Goal: Transaction & Acquisition: Purchase product/service

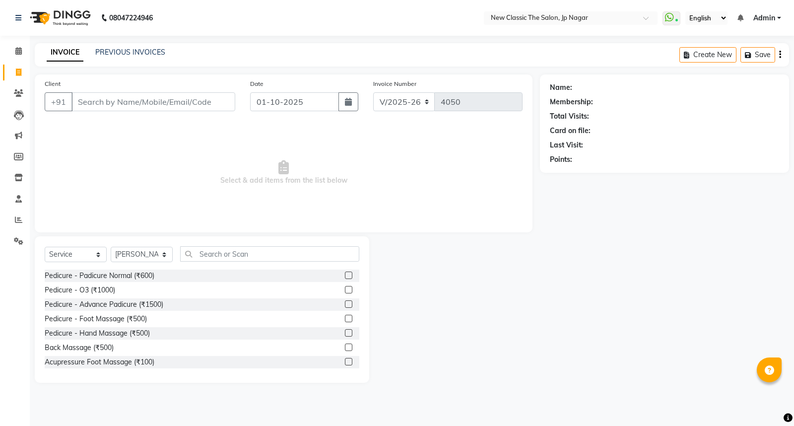
select select "4678"
select select "service"
select select "27628"
click at [153, 102] on input "Client" at bounding box center [153, 101] width 164 height 19
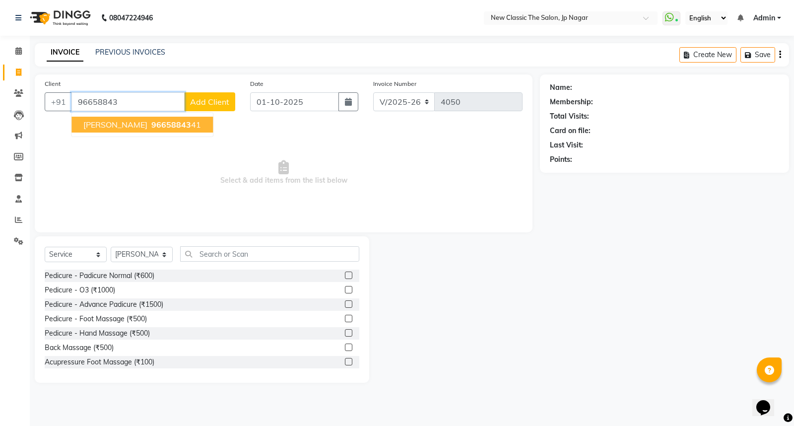
click at [104, 122] on span "[PERSON_NAME]" at bounding box center [115, 125] width 64 height 10
type input "9665884341"
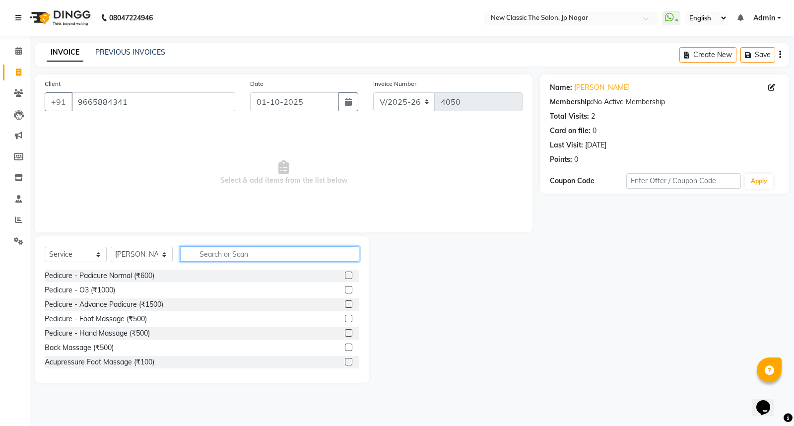
click at [214, 256] on input "text" at bounding box center [269, 253] width 179 height 15
click at [147, 246] on div "Select Service Product Membership Package Voucher Prepaid Gift Card Select Styl…" at bounding box center [202, 257] width 314 height 23
click at [144, 251] on select "Select Stylist Amit [PERSON_NAME] [PERSON_NAME] [PERSON_NAME] Manager [PERSON_N…" at bounding box center [142, 253] width 62 height 15
select select "27631"
click at [111, 247] on select "Select Stylist Amit [PERSON_NAME] [PERSON_NAME] [PERSON_NAME] Manager [PERSON_N…" at bounding box center [142, 253] width 62 height 15
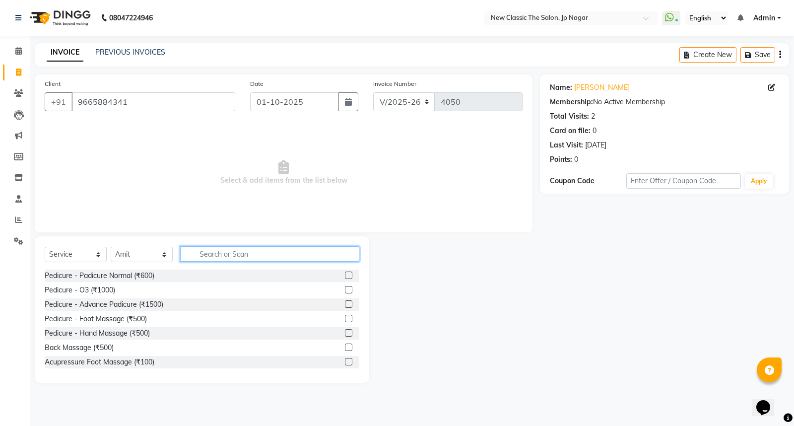
click at [203, 255] on input "text" at bounding box center [269, 253] width 179 height 15
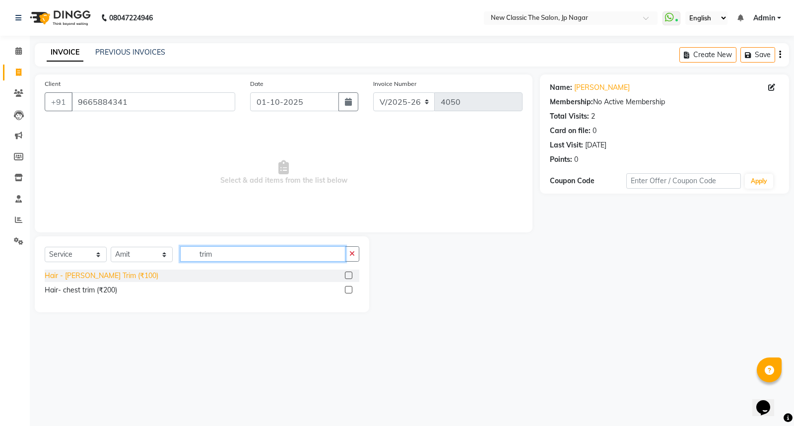
type input "trim"
click at [108, 273] on div "Hair - [PERSON_NAME] Trim (₹100)" at bounding box center [102, 275] width 114 height 10
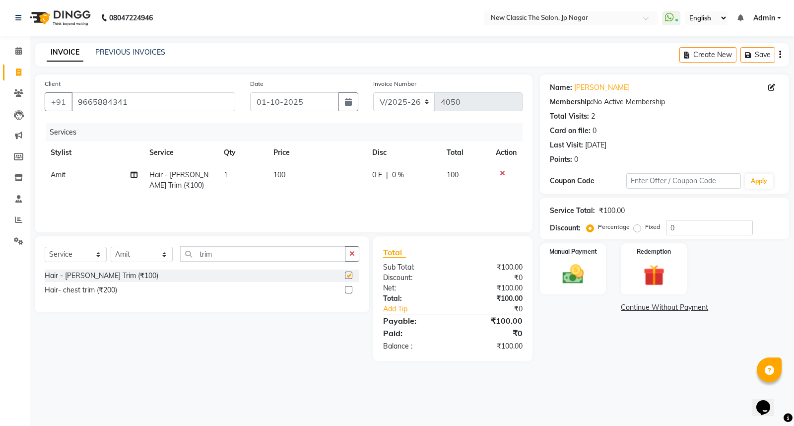
checkbox input "false"
click at [572, 270] on img at bounding box center [573, 273] width 36 height 25
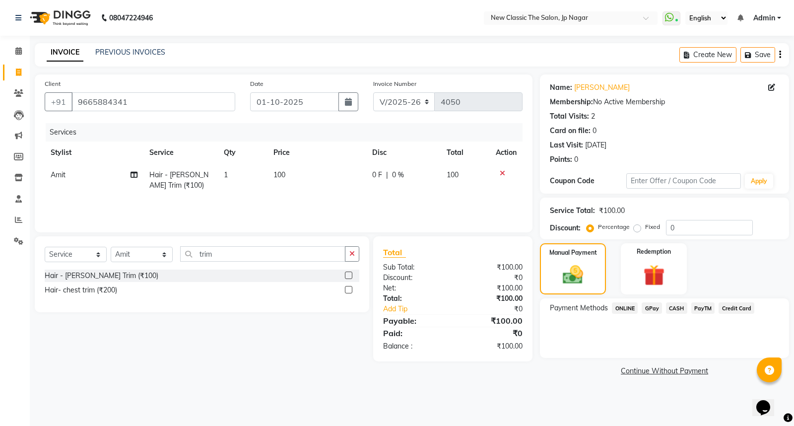
click at [621, 311] on span "ONLINE" at bounding box center [624, 307] width 26 height 11
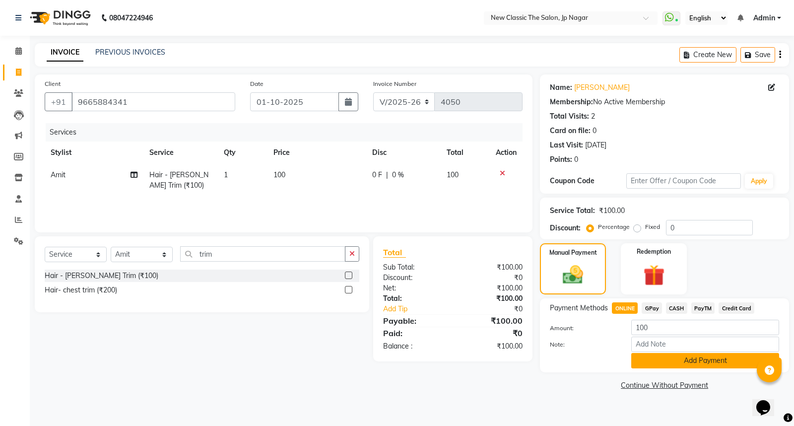
click at [658, 355] on button "Add Payment" at bounding box center [705, 360] width 148 height 15
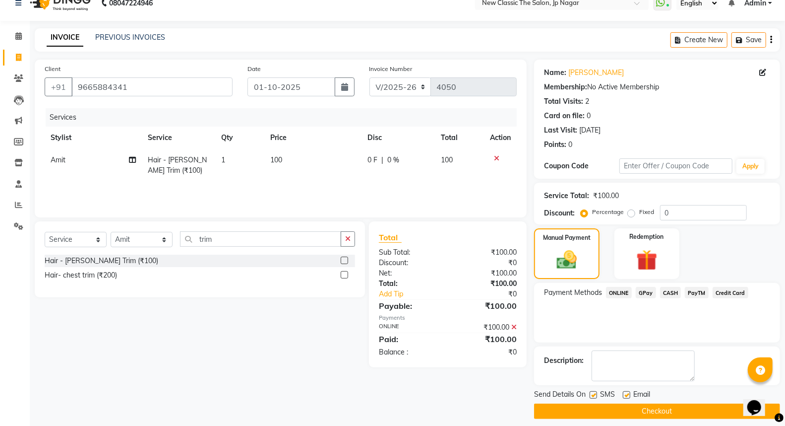
scroll to position [22, 0]
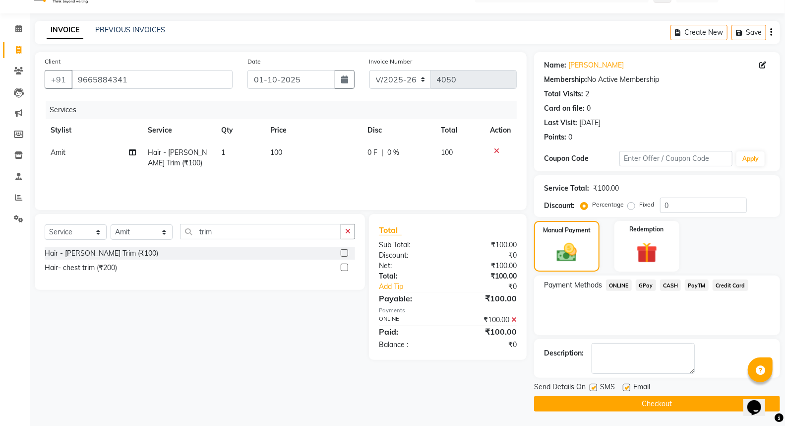
click at [662, 407] on button "Checkout" at bounding box center [657, 403] width 246 height 15
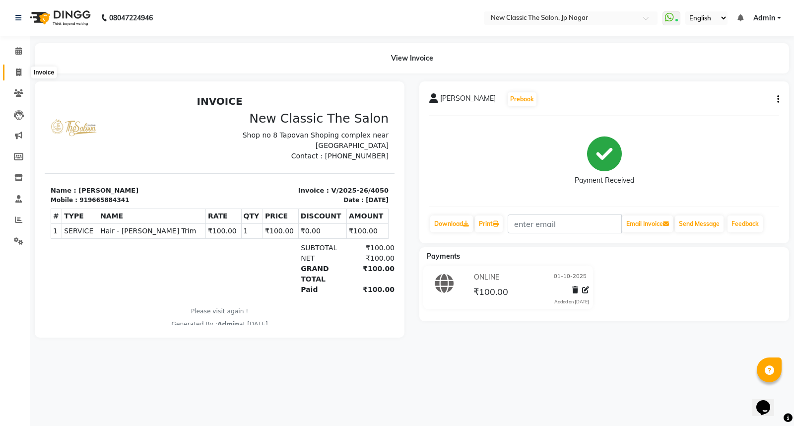
click at [17, 73] on icon at bounding box center [18, 71] width 5 height 7
select select "4678"
select select "service"
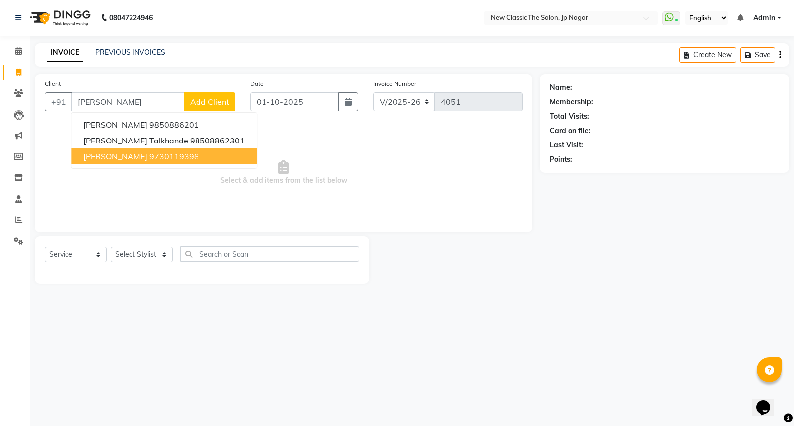
click at [171, 161] on button "[PERSON_NAME] 9730119398" at bounding box center [163, 156] width 185 height 16
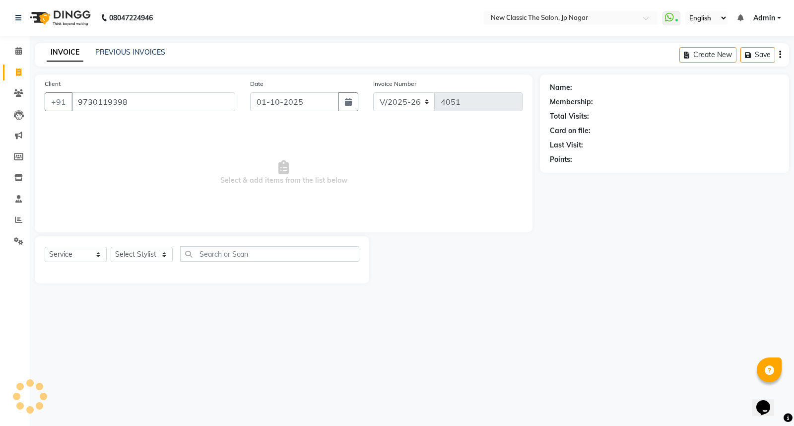
type input "9730119398"
click at [139, 249] on select "Select Stylist Amit [PERSON_NAME] [PERSON_NAME] [PERSON_NAME] Manager [PERSON_N…" at bounding box center [142, 253] width 62 height 15
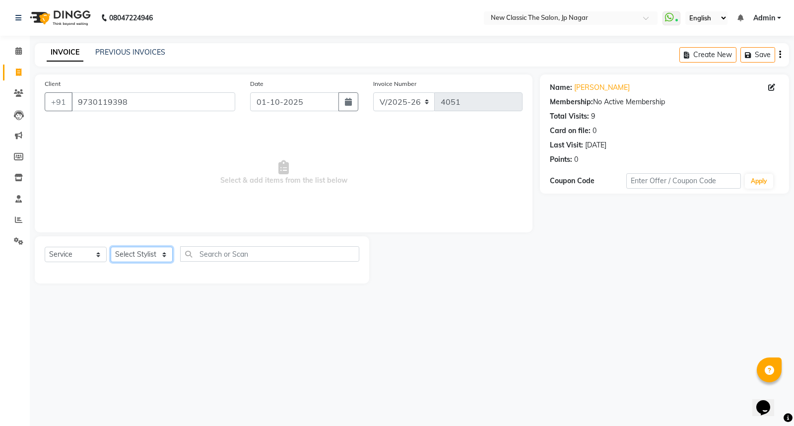
select select "27780"
click at [111, 247] on select "Select Stylist Amit [PERSON_NAME] [PERSON_NAME] [PERSON_NAME] Manager [PERSON_N…" at bounding box center [142, 253] width 62 height 15
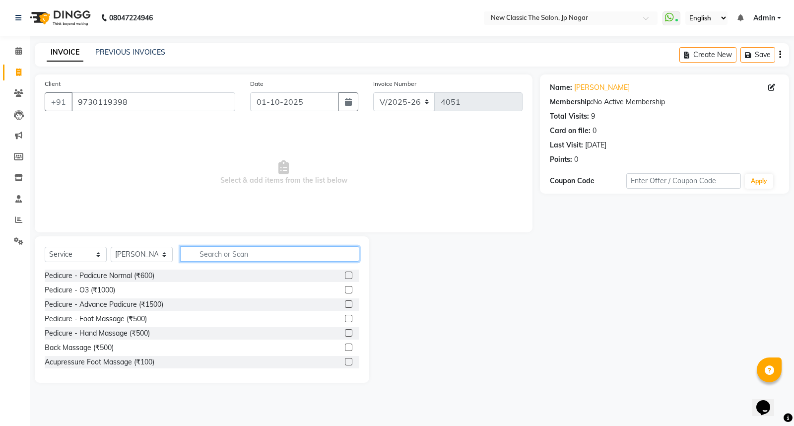
click at [285, 254] on input "text" at bounding box center [269, 253] width 179 height 15
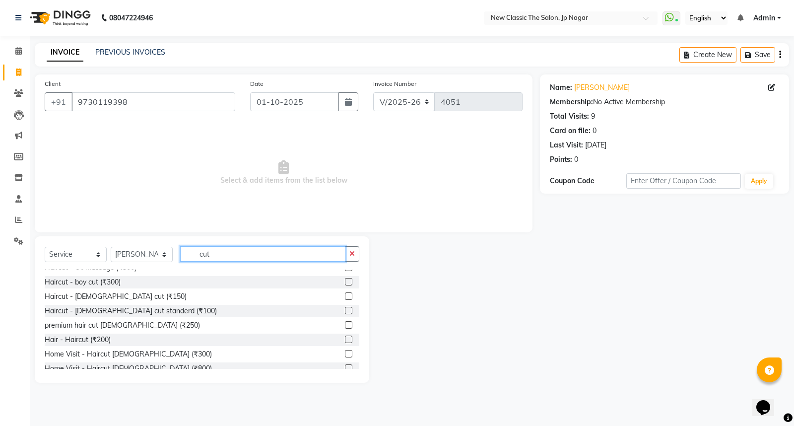
scroll to position [87, 0]
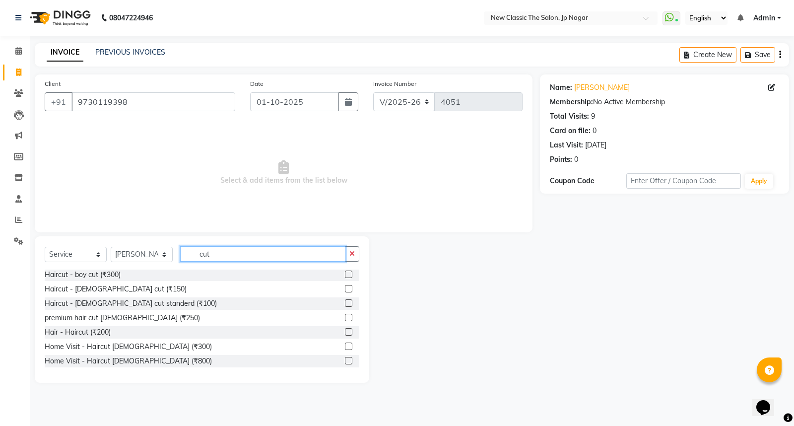
type input "cut"
click at [345, 288] on label at bounding box center [348, 288] width 7 height 7
click at [345, 288] on input "checkbox" at bounding box center [348, 289] width 6 height 6
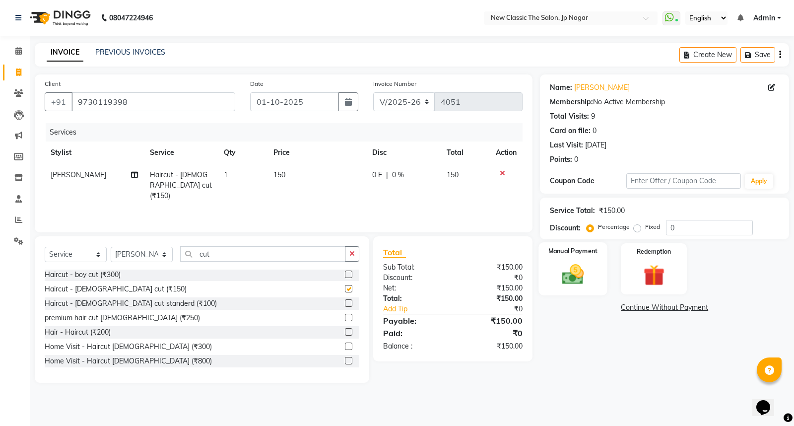
checkbox input "false"
click at [570, 273] on img at bounding box center [573, 273] width 36 height 25
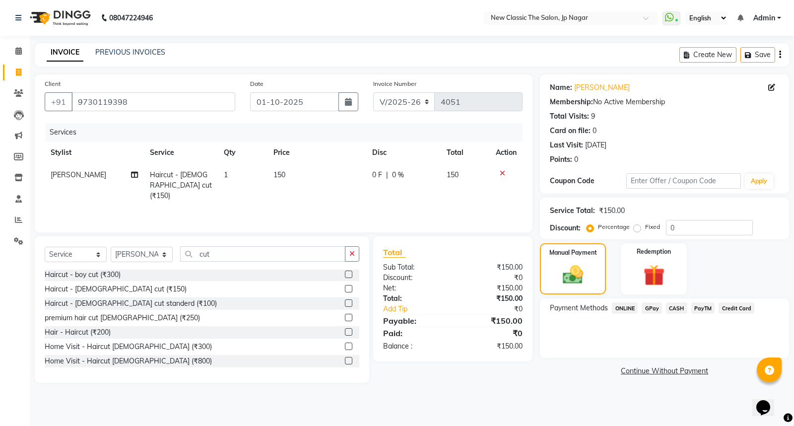
click at [675, 306] on span "CASH" at bounding box center [676, 307] width 21 height 11
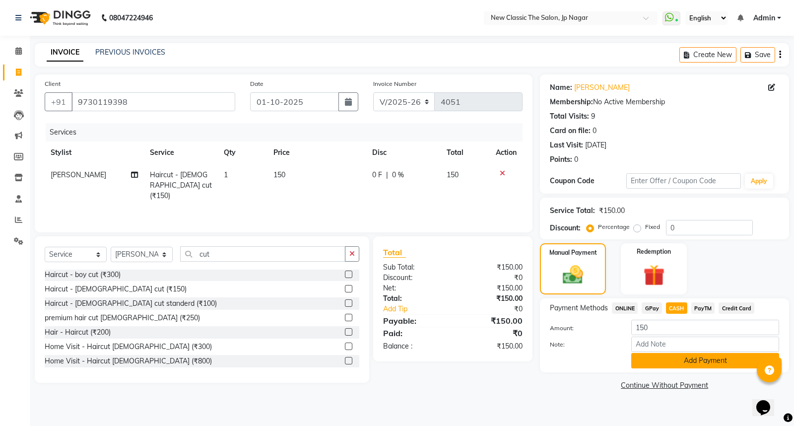
click at [682, 366] on button "Add Payment" at bounding box center [705, 360] width 148 height 15
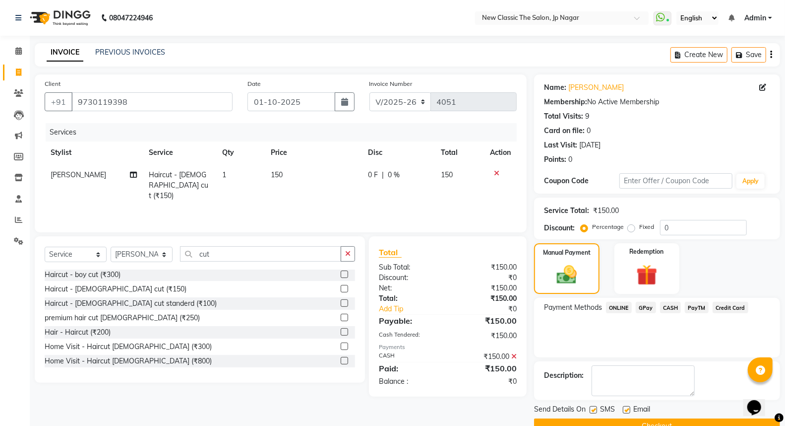
click at [659, 420] on button "Checkout" at bounding box center [657, 425] width 246 height 15
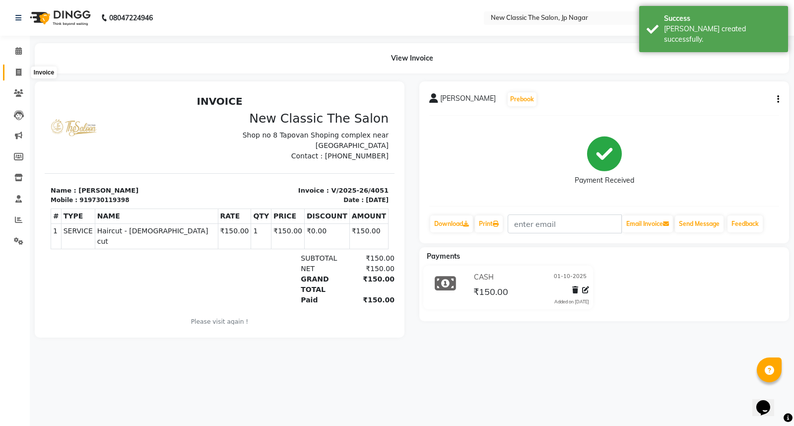
click at [17, 72] on icon at bounding box center [18, 71] width 5 height 7
select select "4678"
select select "service"
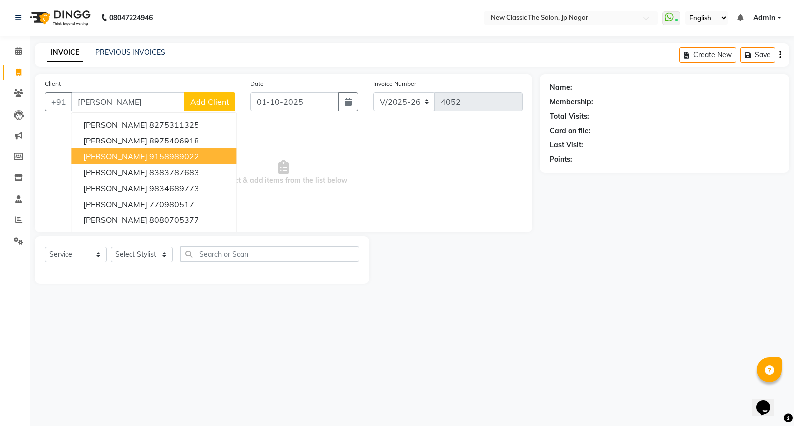
click at [150, 154] on ngb-highlight "9158989022" at bounding box center [174, 156] width 50 height 10
type input "9158989022"
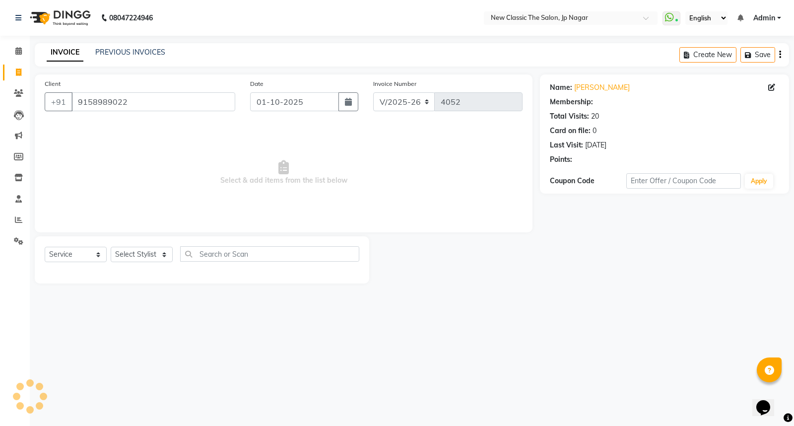
select select "1: Object"
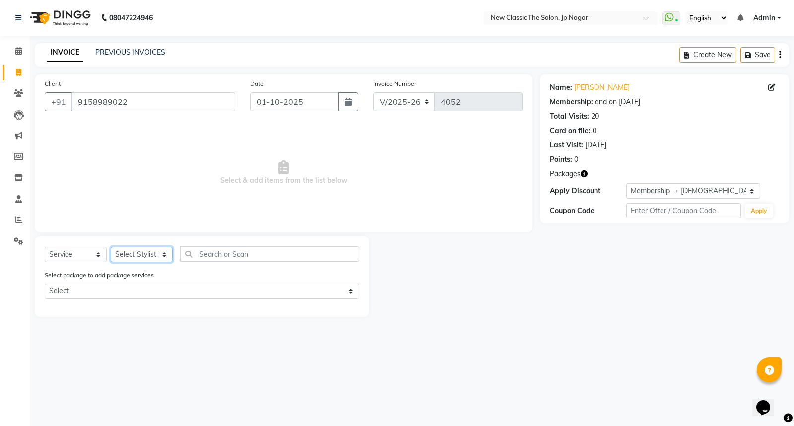
click at [144, 251] on select "Select Stylist Amit [PERSON_NAME] [PERSON_NAME] [PERSON_NAME] Manager [PERSON_N…" at bounding box center [142, 253] width 62 height 15
select select "27631"
click at [111, 247] on select "Select Stylist Amit [PERSON_NAME] [PERSON_NAME] [PERSON_NAME] Manager [PERSON_N…" at bounding box center [142, 253] width 62 height 15
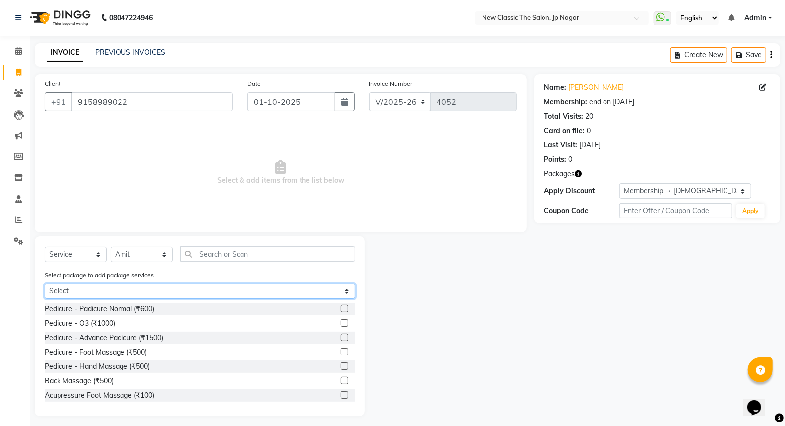
click at [142, 289] on select "Select [DEMOGRAPHIC_DATA] member 1500" at bounding box center [200, 290] width 310 height 15
select select "1: Object"
click at [45, 283] on select "Select [DEMOGRAPHIC_DATA] member 1500" at bounding box center [200, 290] width 310 height 15
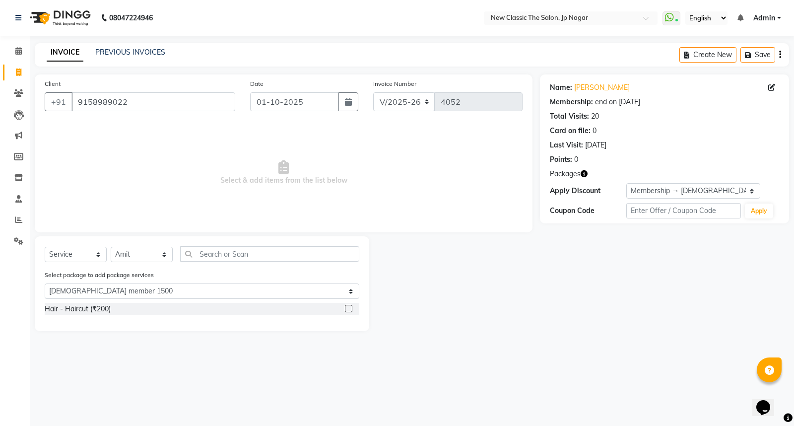
click at [347, 309] on label at bounding box center [348, 308] width 7 height 7
click at [347, 309] on input "checkbox" at bounding box center [348, 308] width 6 height 6
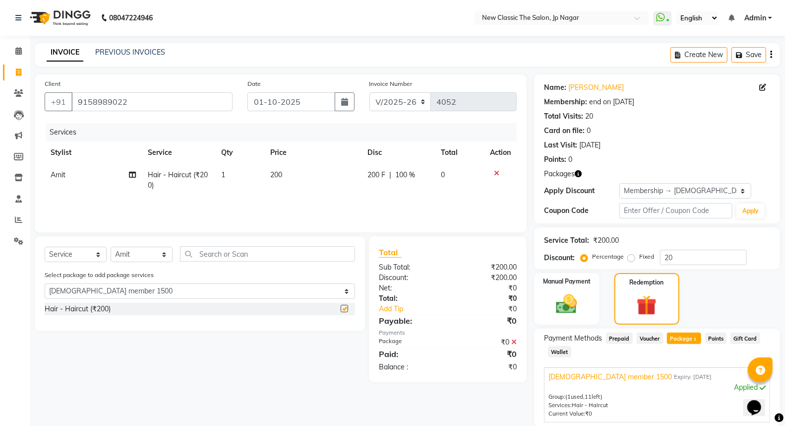
checkbox input "false"
click at [242, 255] on input "text" at bounding box center [267, 253] width 175 height 15
type input "s"
select select "0: undefined"
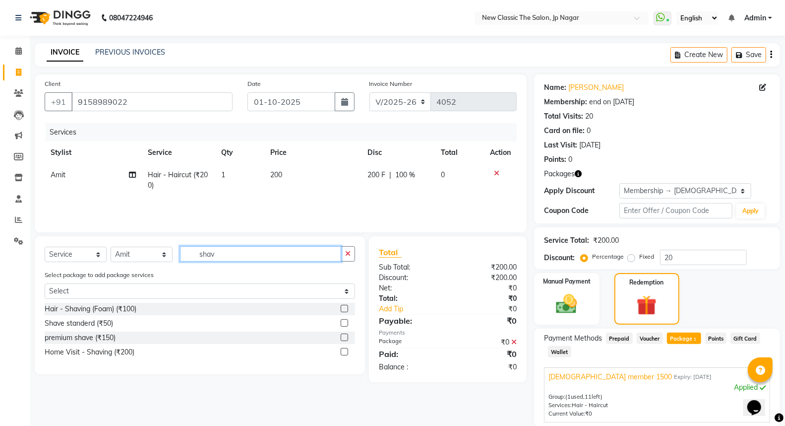
type input "shav"
click at [345, 306] on label at bounding box center [344, 308] width 7 height 7
click at [345, 306] on input "checkbox" at bounding box center [344, 308] width 6 height 6
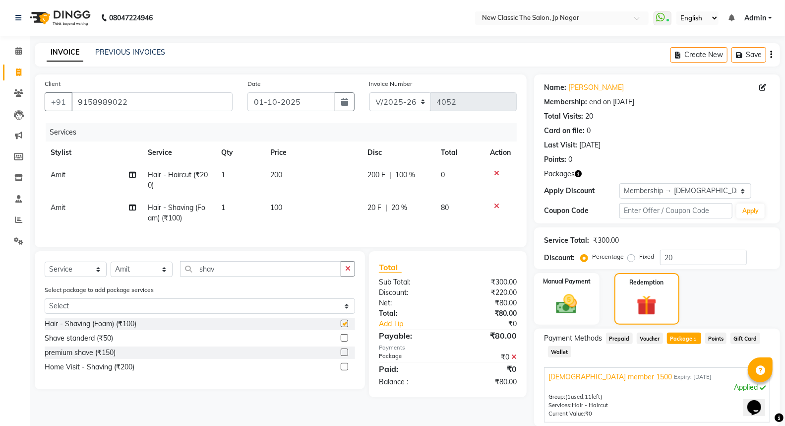
checkbox input "false"
click at [394, 206] on span "20 %" at bounding box center [399, 207] width 16 height 10
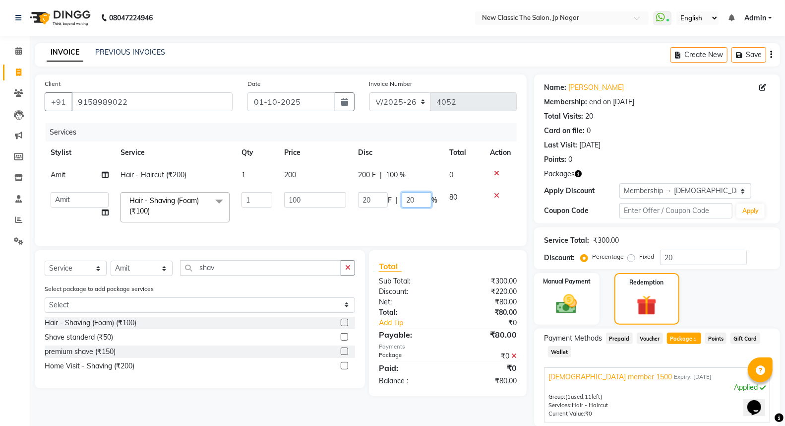
click at [410, 196] on input "20" at bounding box center [417, 199] width 30 height 15
type input "00"
click at [406, 224] on td "20 F | 00 %" at bounding box center [397, 207] width 91 height 42
click at [568, 305] on img at bounding box center [566, 303] width 35 height 25
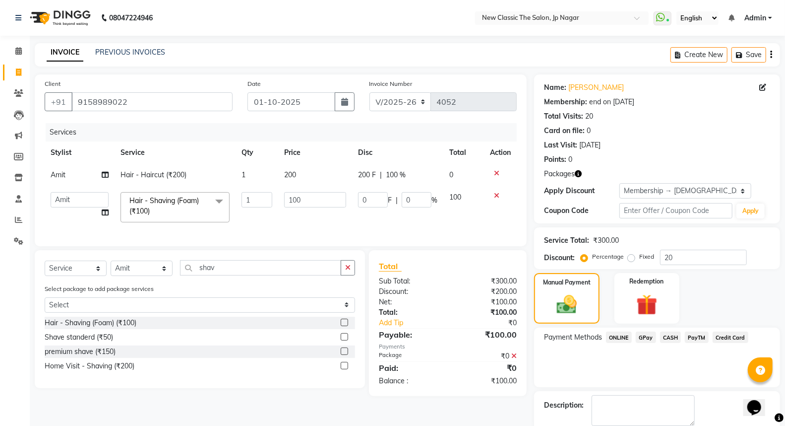
click at [671, 337] on span "CASH" at bounding box center [670, 336] width 21 height 11
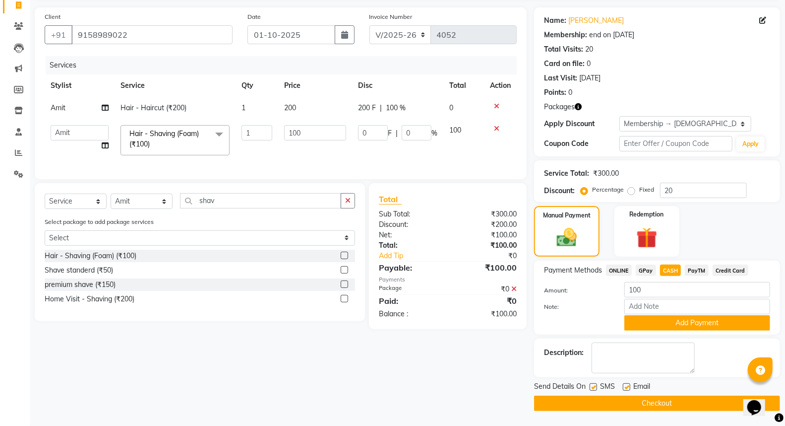
click at [665, 324] on button "Add Payment" at bounding box center [697, 322] width 146 height 15
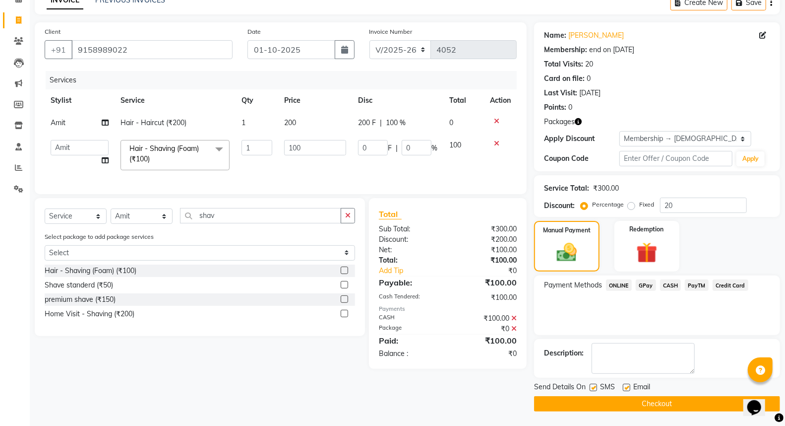
click at [613, 403] on button "Checkout" at bounding box center [657, 403] width 246 height 15
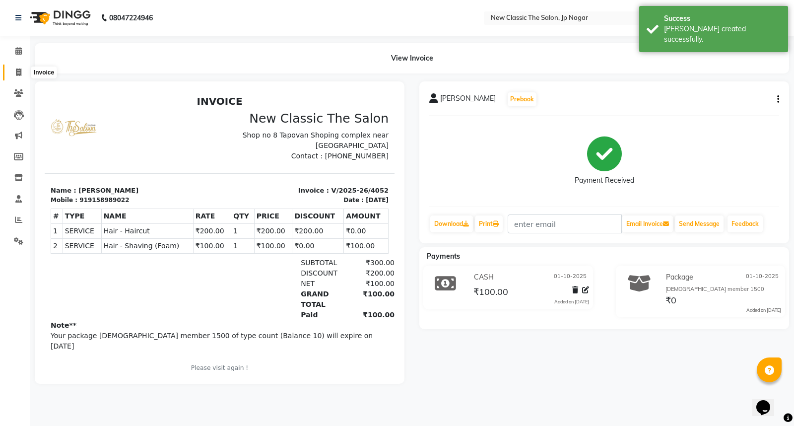
click at [17, 73] on icon at bounding box center [18, 71] width 5 height 7
select select "service"
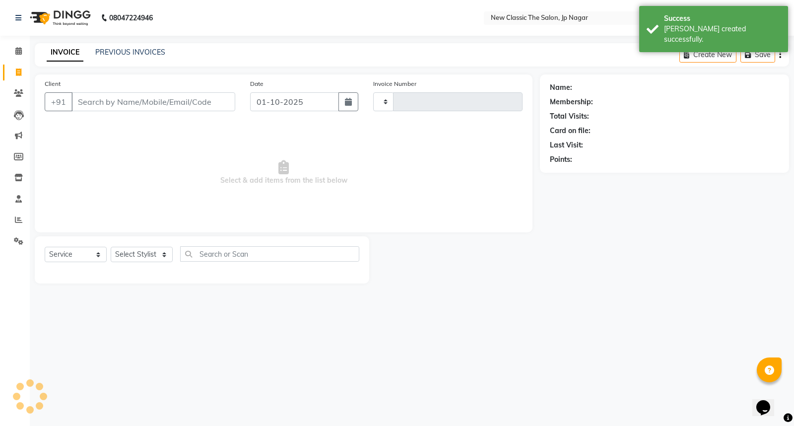
type input "4053"
select select "4678"
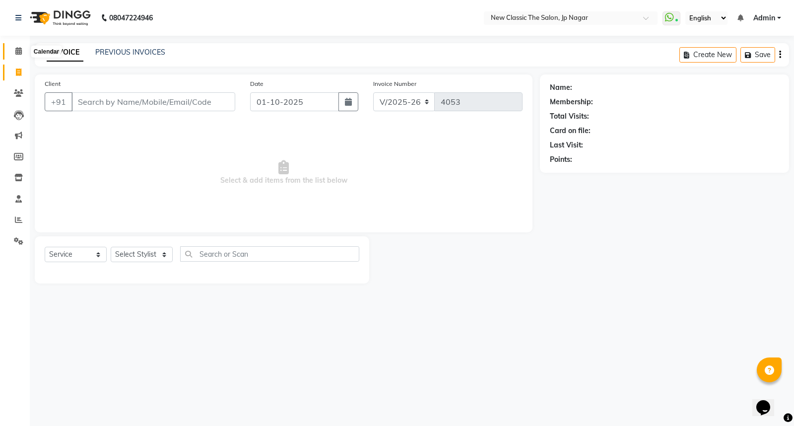
click at [15, 53] on icon at bounding box center [18, 50] width 6 height 7
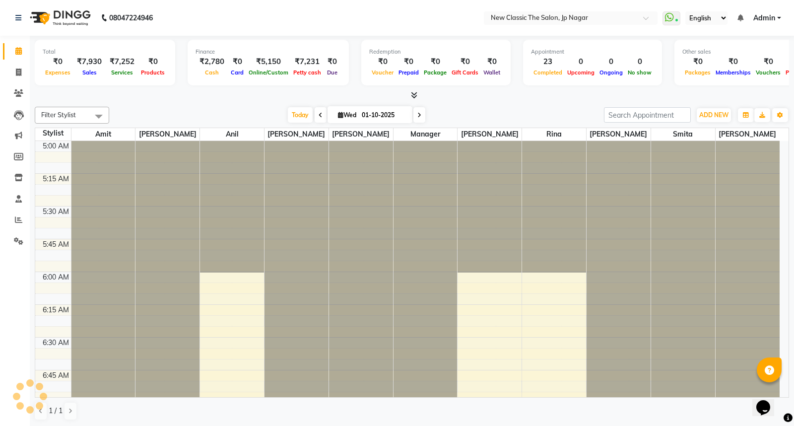
scroll to position [131, 0]
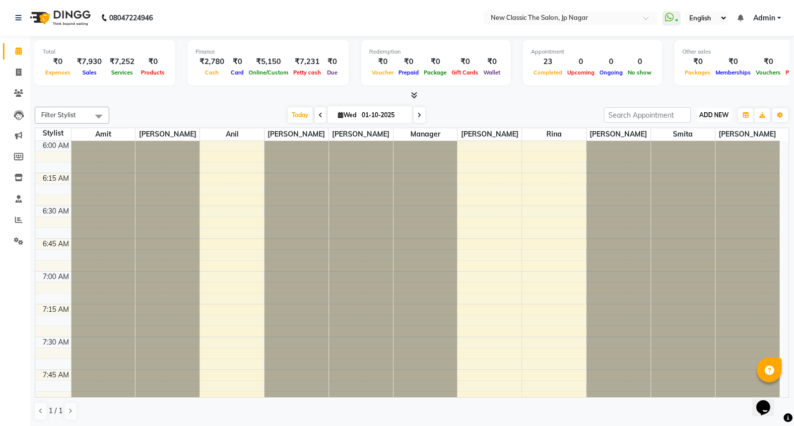
click at [709, 115] on span "ADD NEW" at bounding box center [713, 114] width 29 height 7
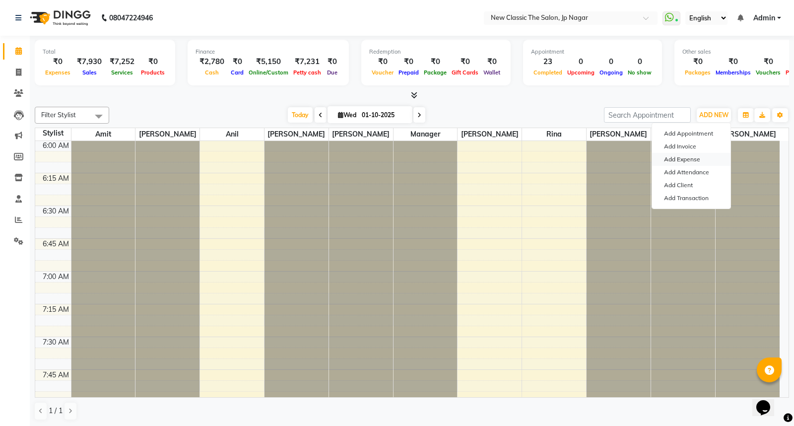
click at [689, 160] on link "Add Expense" at bounding box center [691, 159] width 78 height 13
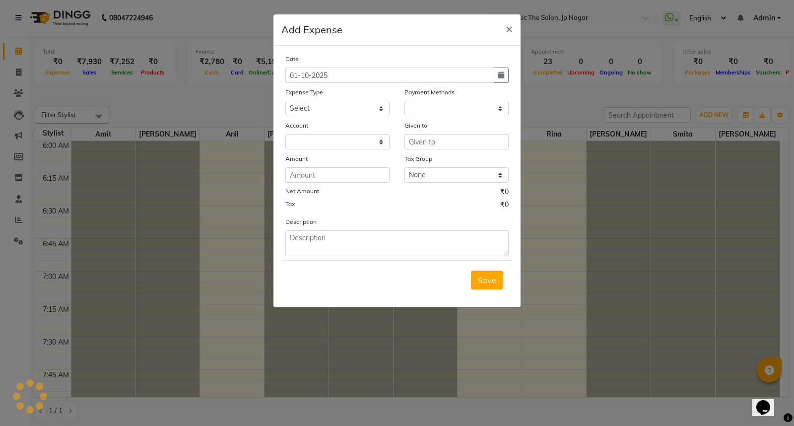
select select "1"
select select "3512"
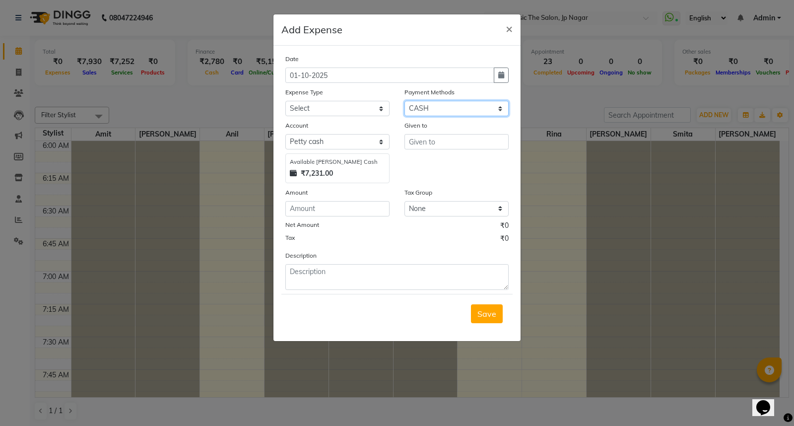
click at [447, 112] on select "Select ONLINE Prepaid Voucher GPay CASH Package PayTM Points Credit Card Gift C…" at bounding box center [456, 108] width 104 height 15
click at [444, 110] on select "Select ONLINE Prepaid Voucher GPay CASH Package PayTM Points Credit Card Gift C…" at bounding box center [456, 108] width 104 height 15
click at [439, 142] on input "text" at bounding box center [456, 141] width 104 height 15
type input "[PERSON_NAME]"
drag, startPoint x: 331, startPoint y: 102, endPoint x: 328, endPoint y: 110, distance: 8.7
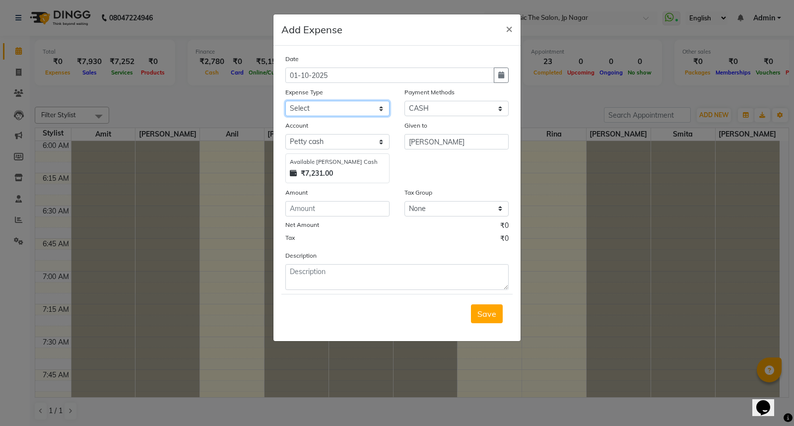
click at [331, 103] on select "Select Advance Salary Bank charges Car maintenance Cash transfer to bank Cash t…" at bounding box center [337, 108] width 104 height 15
select select "9"
click at [285, 101] on select "Select Advance Salary Bank charges Car maintenance Cash transfer to bank Cash t…" at bounding box center [337, 108] width 104 height 15
click at [324, 215] on input "number" at bounding box center [337, 208] width 104 height 15
type input "700"
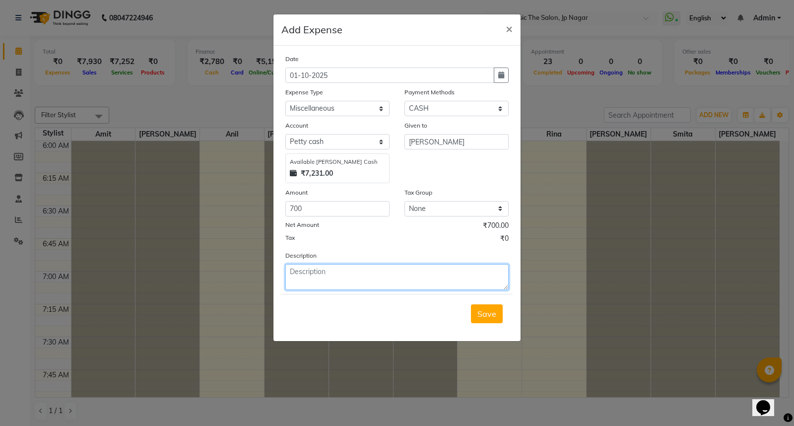
click at [366, 283] on textarea at bounding box center [396, 277] width 223 height 26
type textarea "d"
click at [325, 270] on textarea "DELIY CAEECTION" at bounding box center [396, 277] width 223 height 26
click at [367, 277] on textarea "DELIY CAECTION" at bounding box center [396, 277] width 223 height 26
type textarea "DELIY CAECTION"
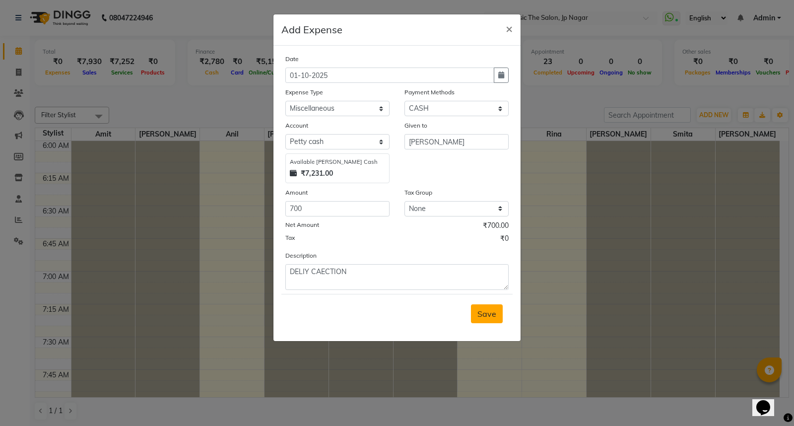
click at [487, 316] on span "Save" at bounding box center [486, 313] width 19 height 10
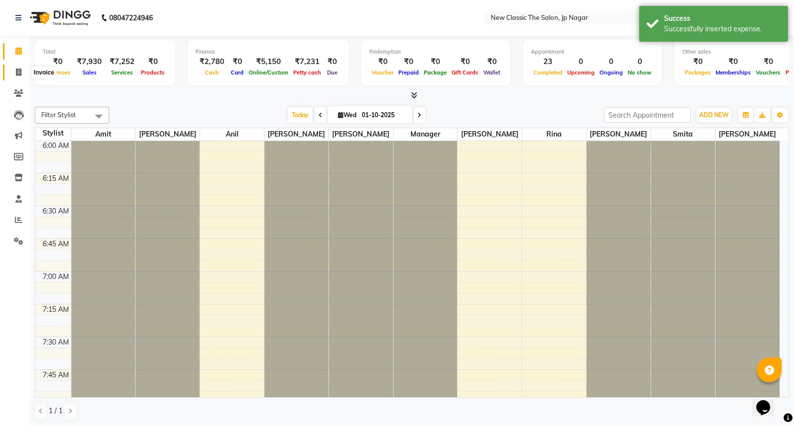
click at [17, 71] on icon at bounding box center [18, 71] width 5 height 7
select select "service"
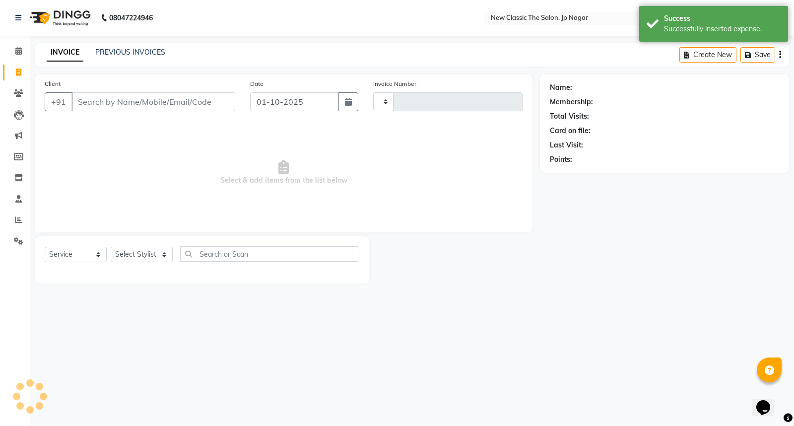
type input "4053"
select select "4678"
click at [20, 55] on span at bounding box center [18, 51] width 17 height 11
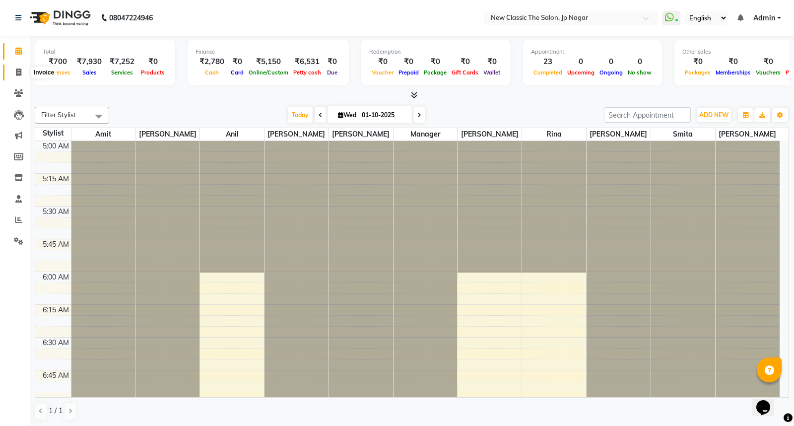
click at [16, 73] on icon at bounding box center [18, 71] width 5 height 7
select select "4678"
select select "service"
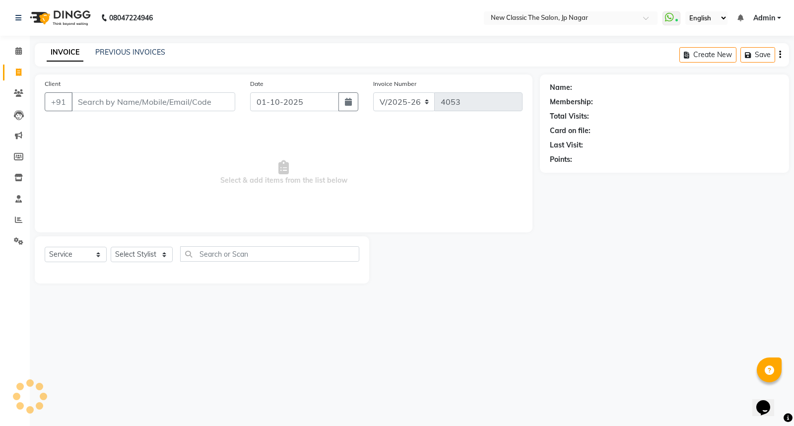
click at [87, 97] on input "Client" at bounding box center [153, 101] width 164 height 19
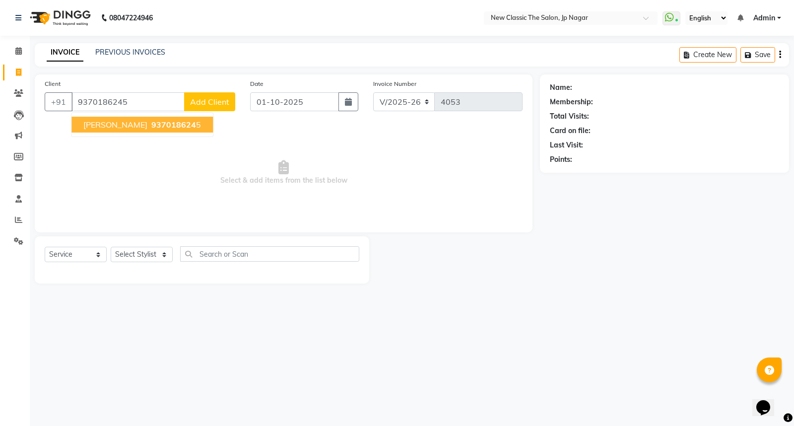
type input "9370186245"
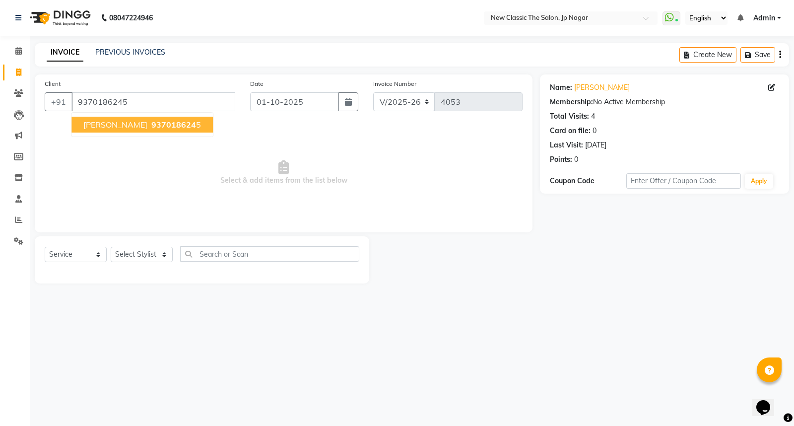
click at [100, 127] on span "[PERSON_NAME]" at bounding box center [115, 125] width 64 height 10
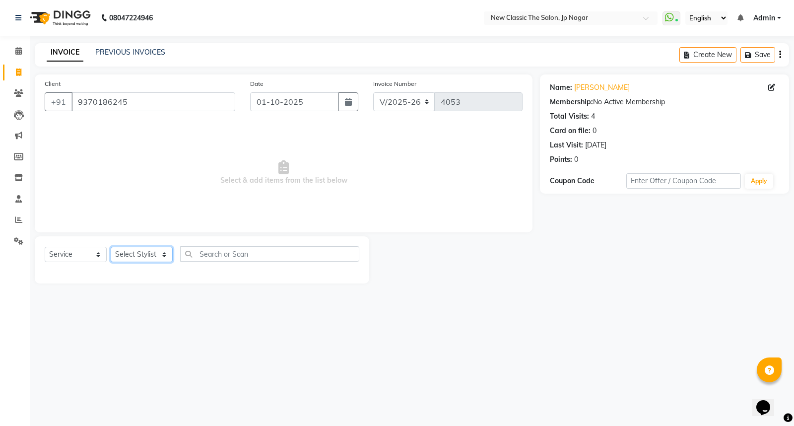
click at [141, 260] on select "Select Stylist Amit [PERSON_NAME] [PERSON_NAME] [PERSON_NAME] Manager [PERSON_N…" at bounding box center [142, 253] width 62 height 15
select select "27631"
click at [111, 247] on select "Select Stylist Amit [PERSON_NAME] [PERSON_NAME] [PERSON_NAME] Manager [PERSON_N…" at bounding box center [142, 253] width 62 height 15
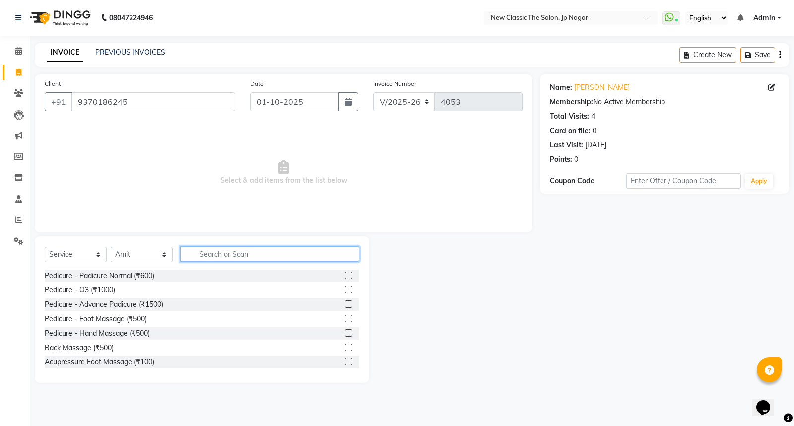
click at [248, 255] on input "text" at bounding box center [269, 253] width 179 height 15
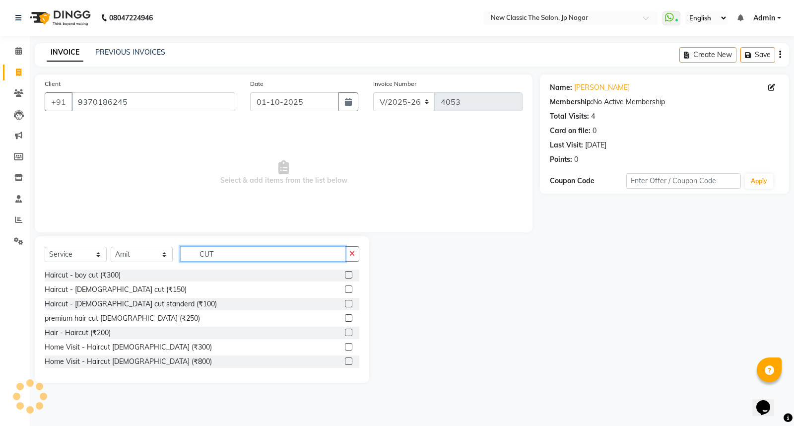
scroll to position [87, 0]
type input "CUT"
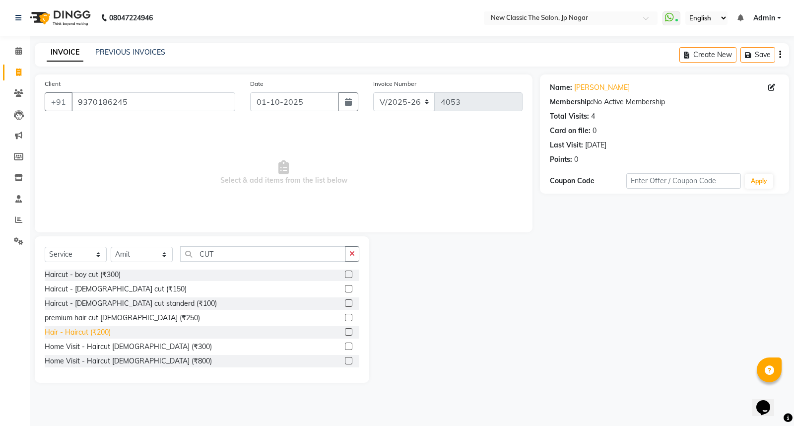
click at [96, 334] on div "Hair - Haircut (₹200)" at bounding box center [78, 332] width 66 height 10
checkbox input "false"
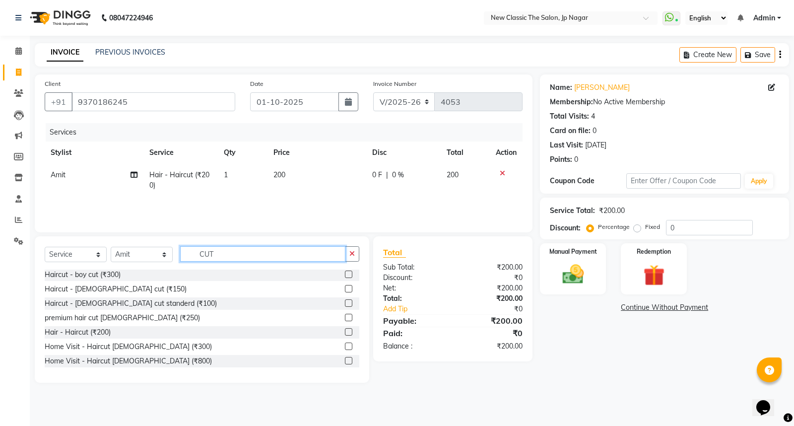
click at [264, 256] on input "CUT" at bounding box center [262, 253] width 165 height 15
type input "C"
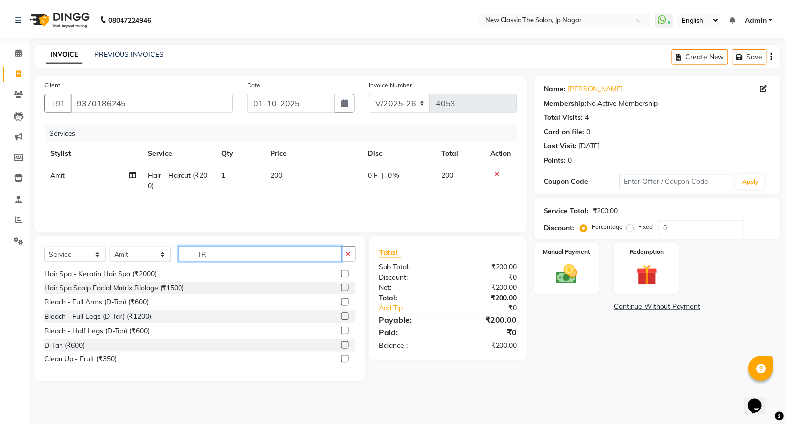
scroll to position [0, 0]
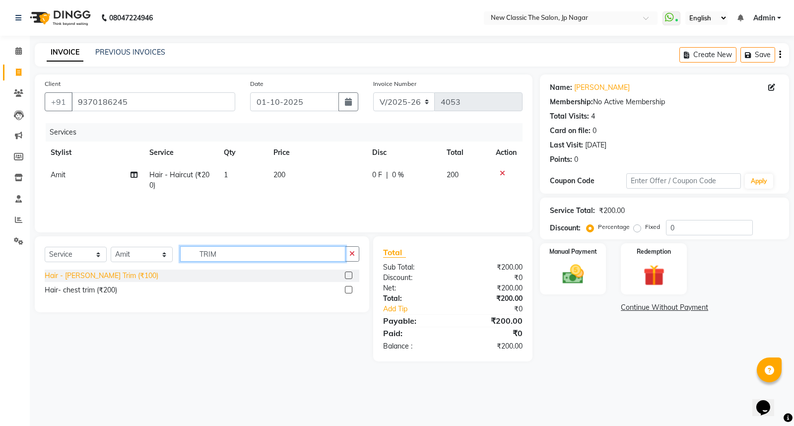
type input "TRIM"
click at [116, 279] on div "Hair - [PERSON_NAME] Trim (₹100)" at bounding box center [102, 275] width 114 height 10
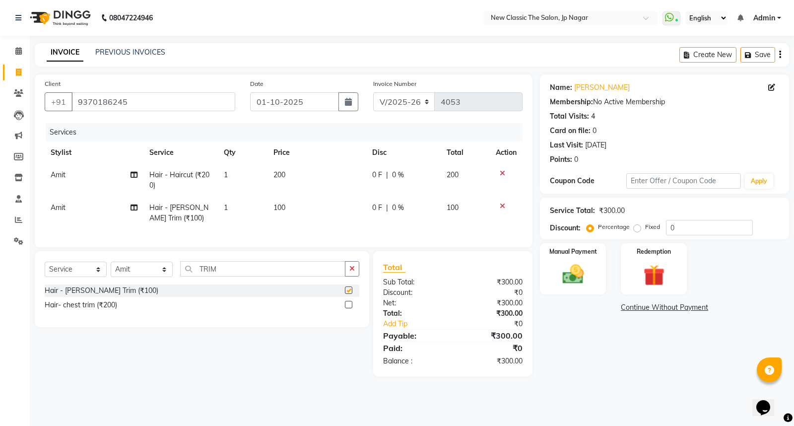
checkbox input "false"
click at [571, 275] on img at bounding box center [573, 273] width 36 height 25
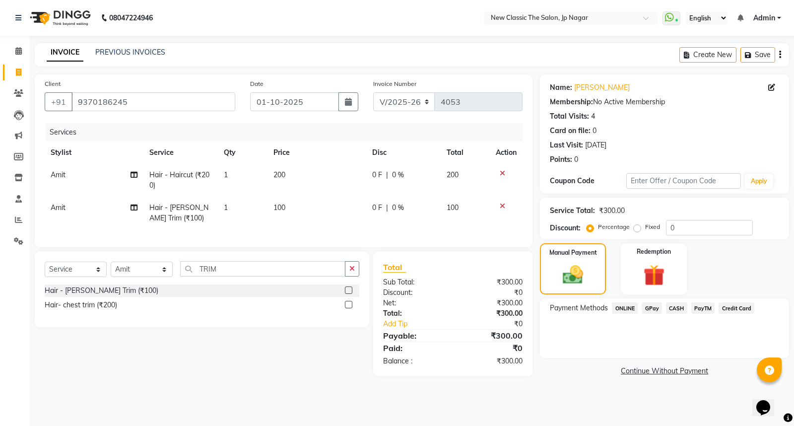
click at [628, 309] on span "ONLINE" at bounding box center [624, 307] width 26 height 11
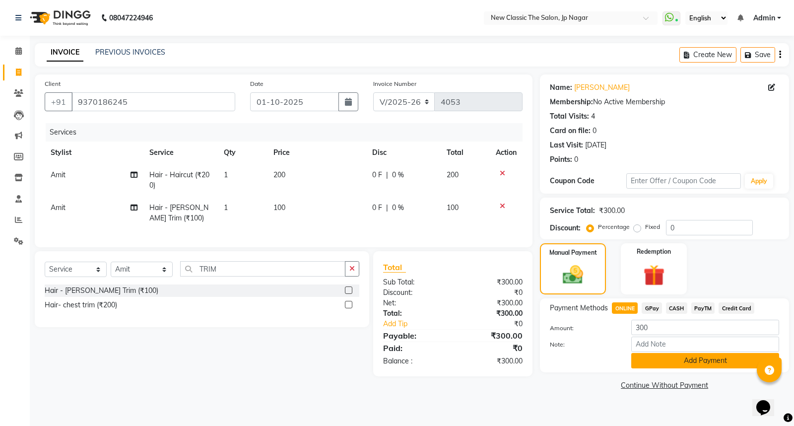
click at [648, 355] on button "Add Payment" at bounding box center [705, 360] width 148 height 15
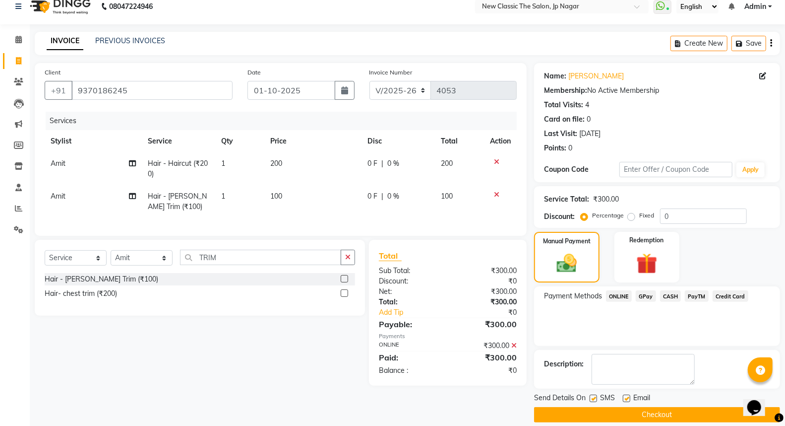
scroll to position [22, 0]
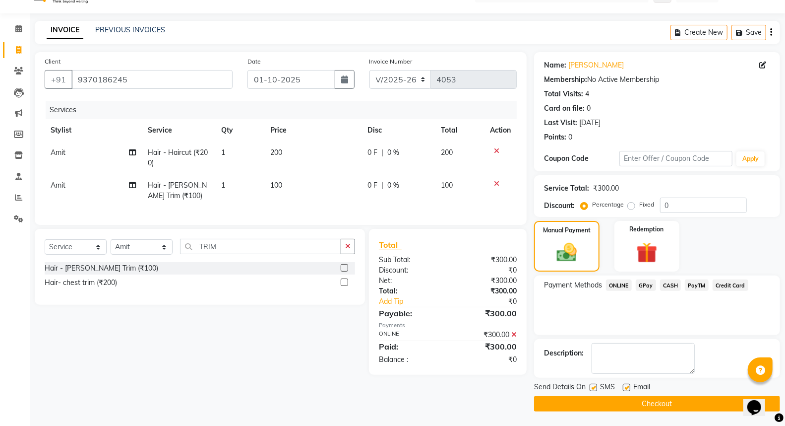
click at [638, 407] on button "Checkout" at bounding box center [657, 403] width 246 height 15
